Goal: Task Accomplishment & Management: Manage account settings

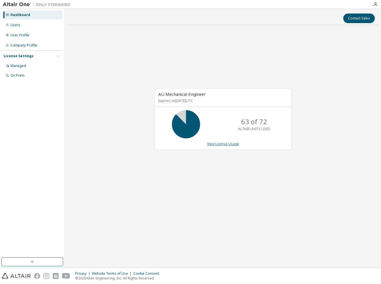
click at [228, 143] on link "View License Usage" at bounding box center [223, 144] width 32 height 5
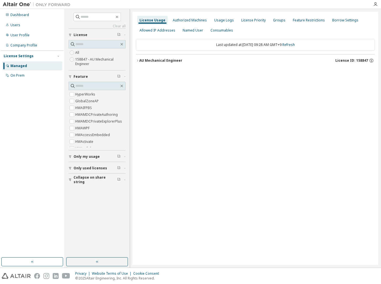
click at [178, 61] on div "AU Mechanical Engineer" at bounding box center [160, 60] width 43 height 5
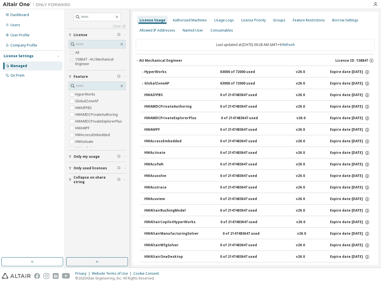
click at [167, 72] on div "HyperWorks" at bounding box center [169, 72] width 51 height 5
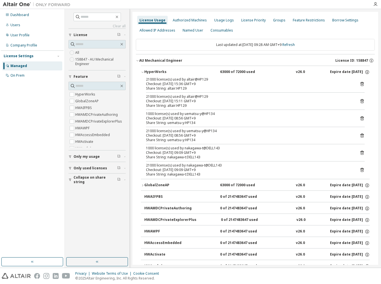
click at [361, 169] on icon at bounding box center [362, 170] width 3 height 4
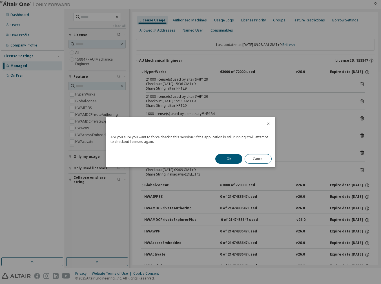
click at [226, 156] on button "OK" at bounding box center [228, 159] width 27 height 10
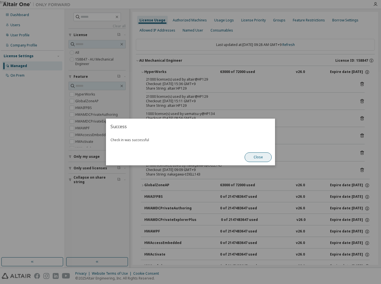
click at [270, 158] on button "Close" at bounding box center [258, 158] width 27 height 10
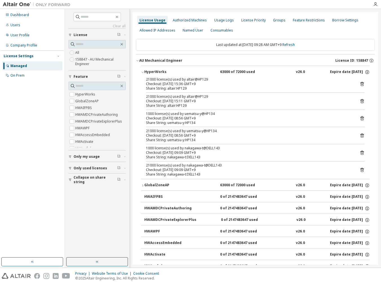
click at [361, 153] on icon at bounding box center [361, 153] width 1 height 1
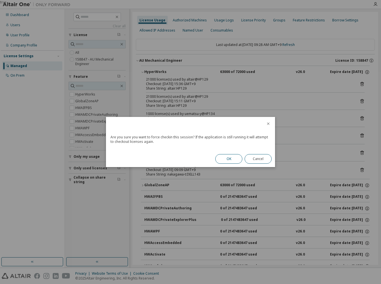
click at [234, 159] on button "OK" at bounding box center [228, 159] width 27 height 10
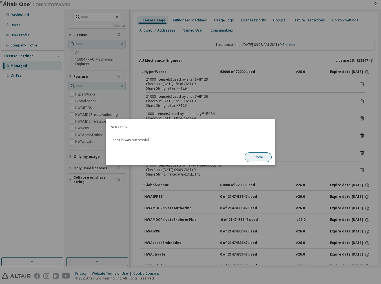
click at [260, 159] on button "Close" at bounding box center [258, 158] width 27 height 10
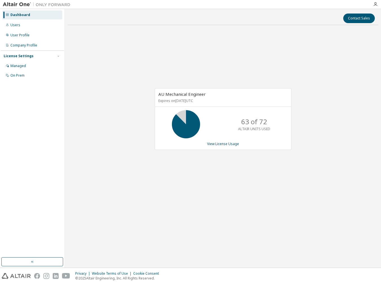
click at [226, 146] on div "AU Mechanical Engineer Expires on [DATE] UTC 63 of 72 ALTAIR UNITS USED View Li…" at bounding box center [223, 119] width 137 height 62
click at [227, 145] on link "View License Usage" at bounding box center [223, 144] width 32 height 5
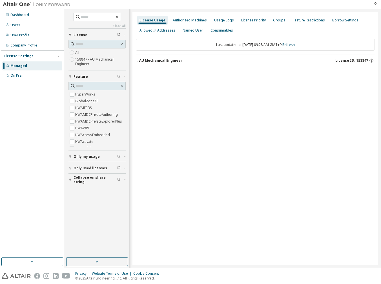
click at [158, 62] on div "AU Mechanical Engineer" at bounding box center [160, 60] width 43 height 5
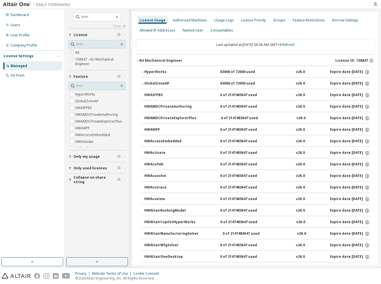
click at [158, 70] on div "HyperWorks" at bounding box center [169, 72] width 51 height 5
